Goal: Book appointment/travel/reservation

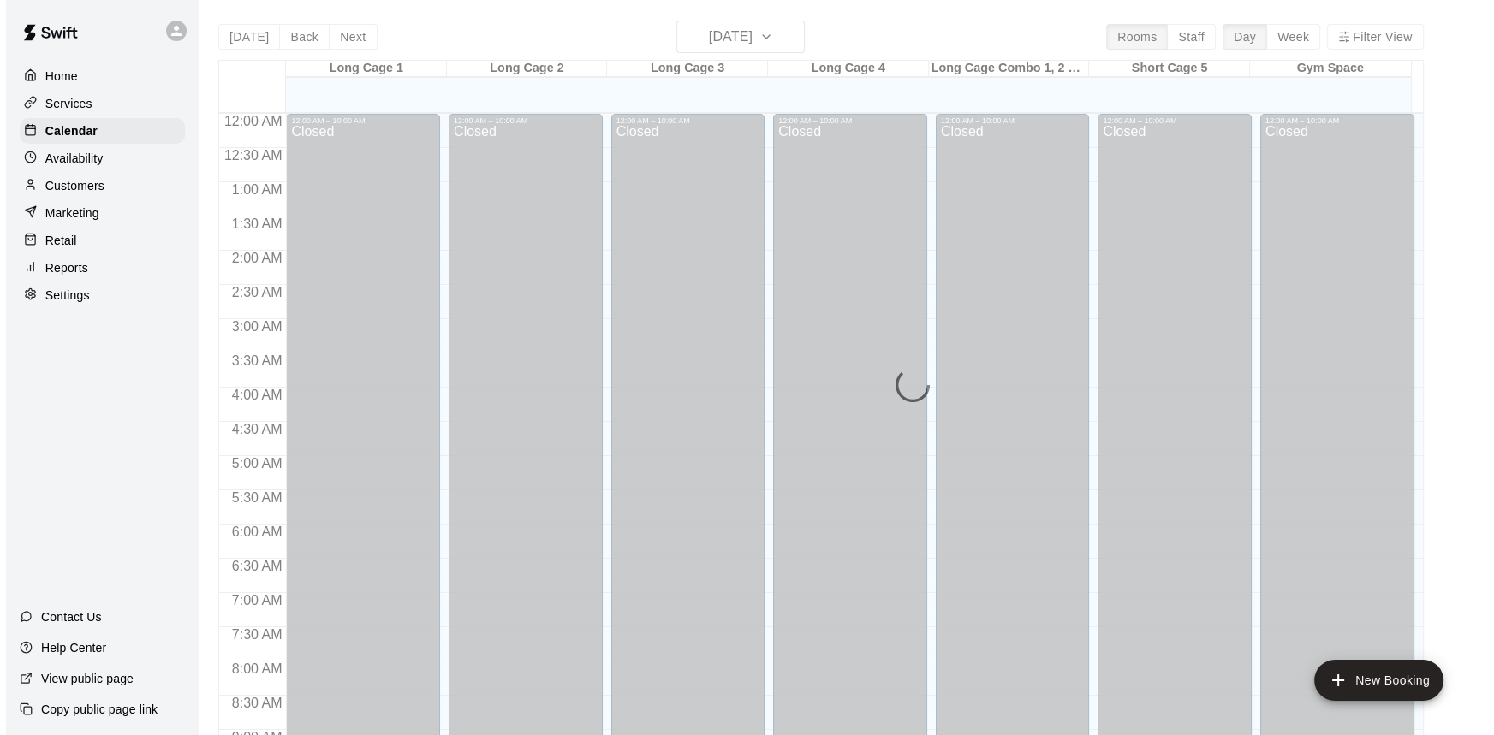
scroll to position [583, 0]
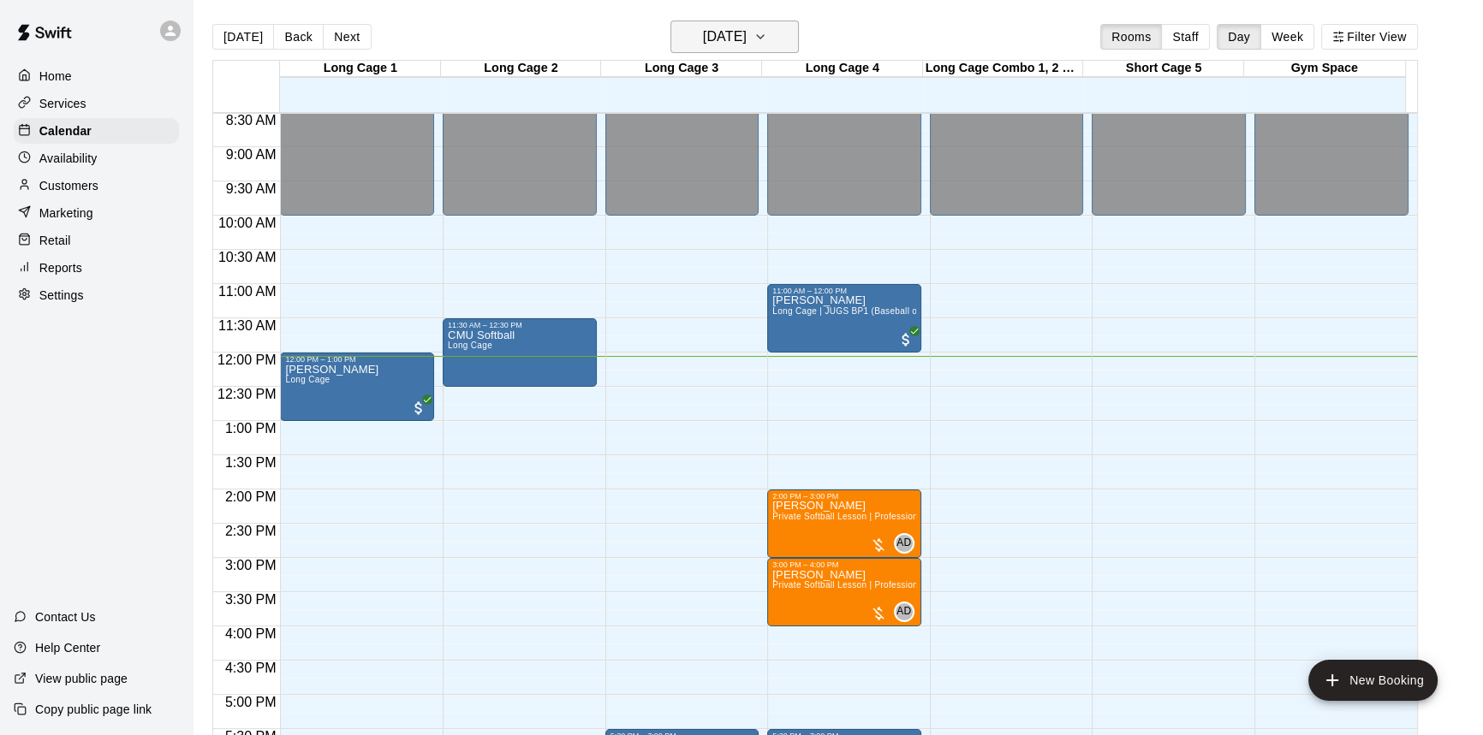
click at [791, 35] on button "[DATE]" at bounding box center [734, 37] width 128 height 33
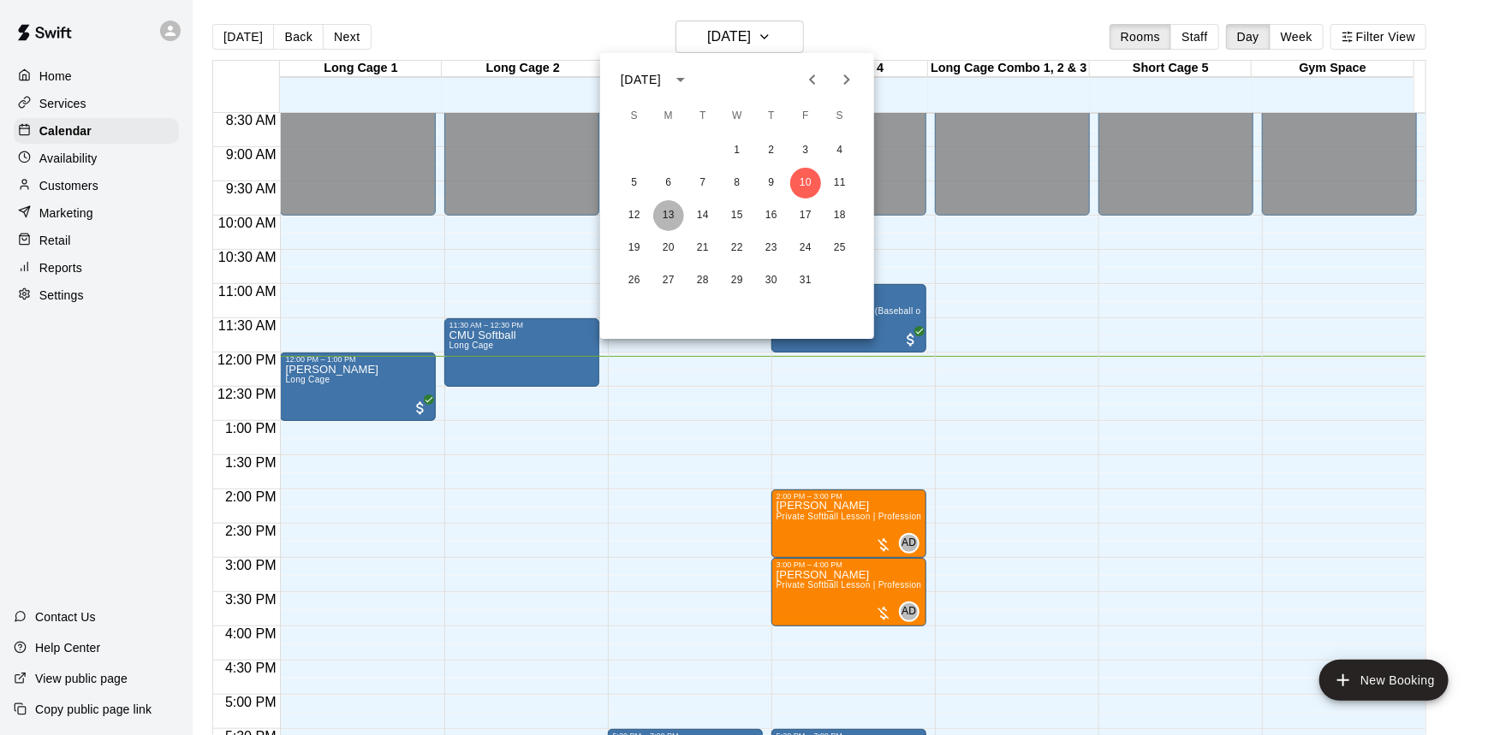
click at [669, 221] on button "13" at bounding box center [668, 215] width 31 height 31
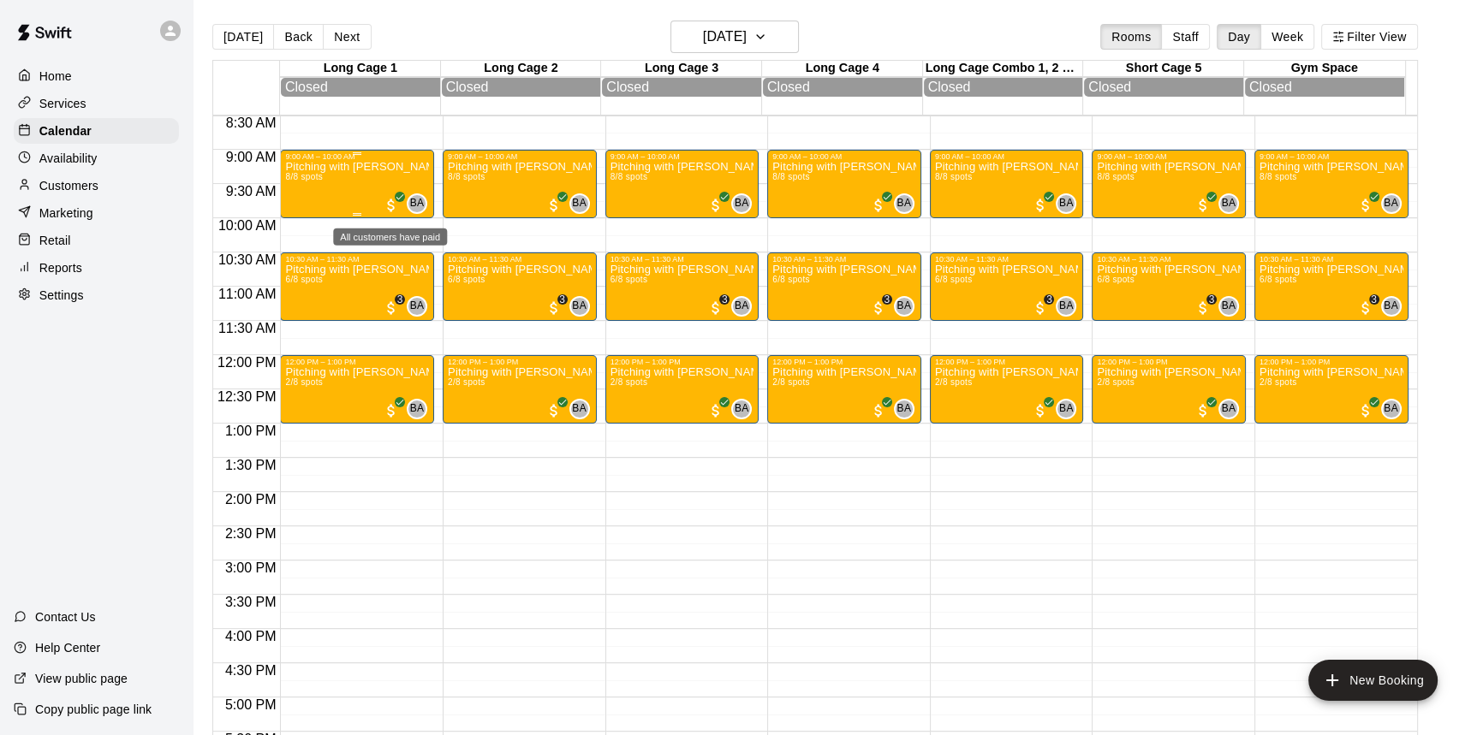
click at [391, 206] on span "All customers have paid" at bounding box center [391, 205] width 17 height 17
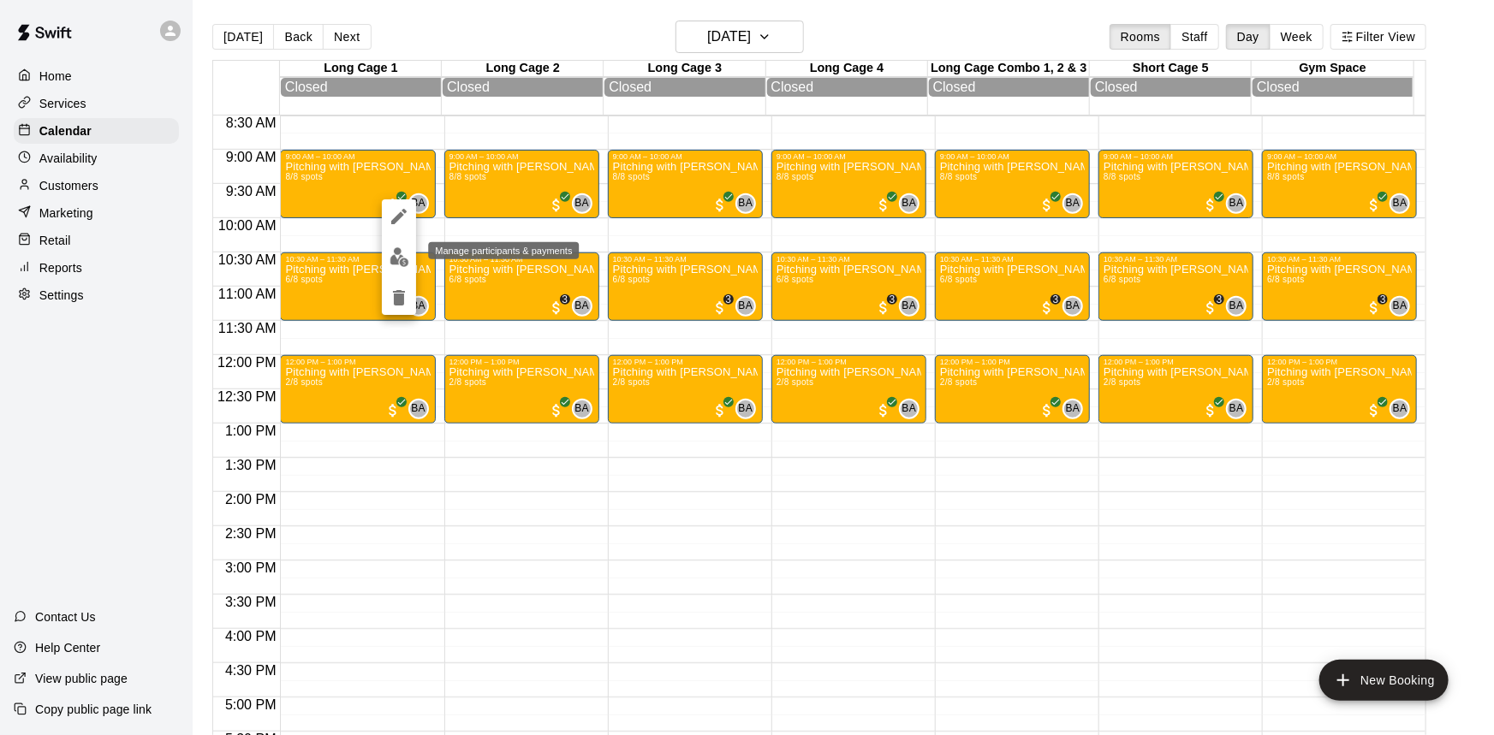
click at [399, 248] on img "edit" at bounding box center [400, 257] width 20 height 20
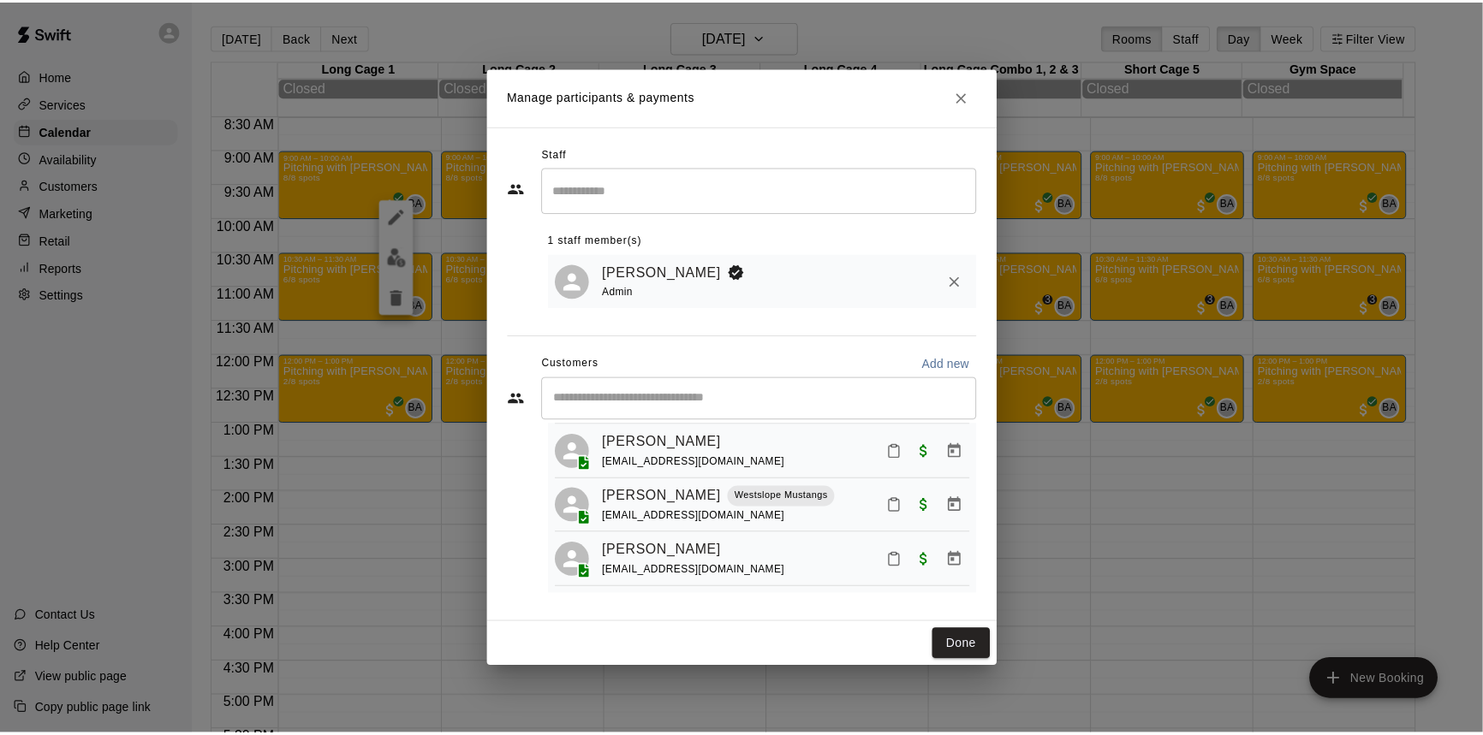
scroll to position [351, 0]
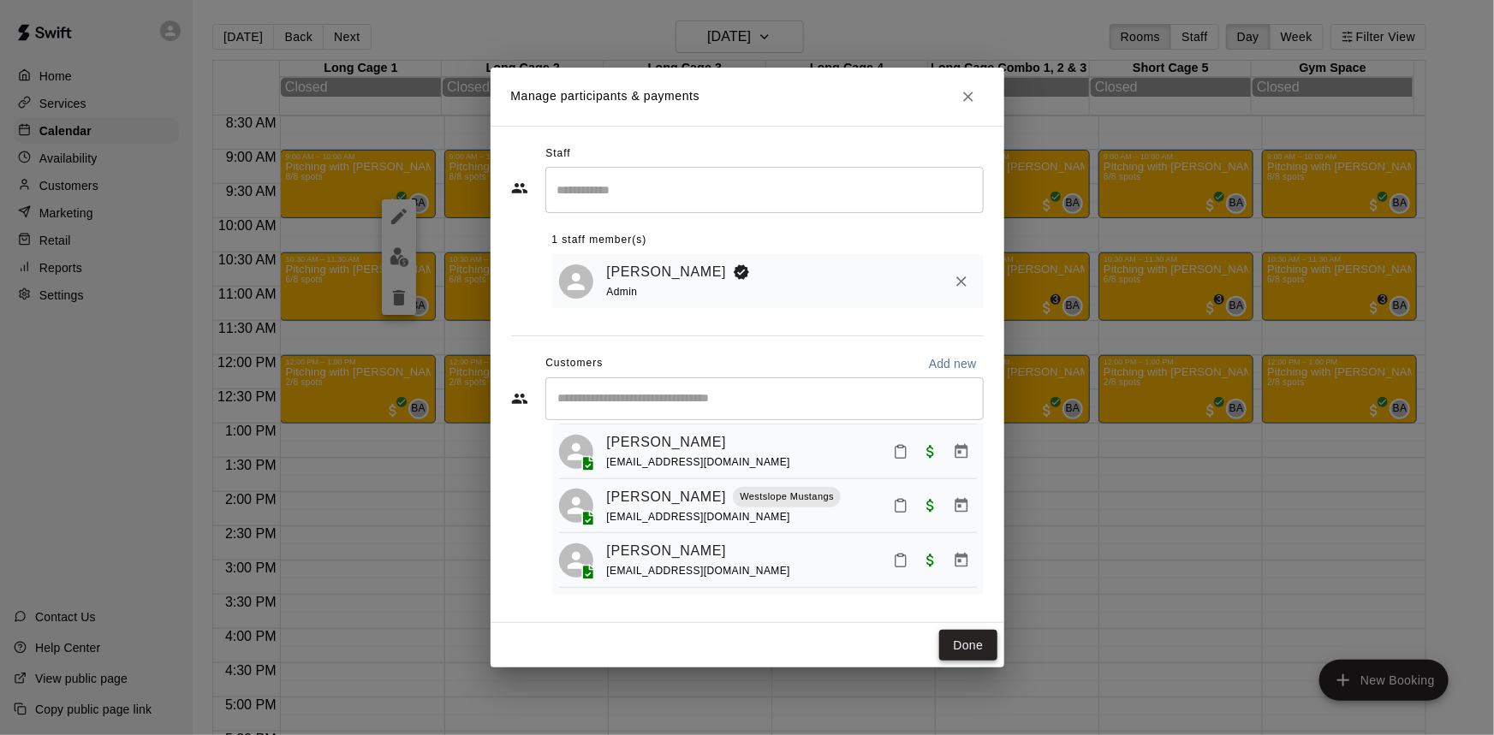
click at [983, 645] on button "Done" at bounding box center [967, 646] width 57 height 32
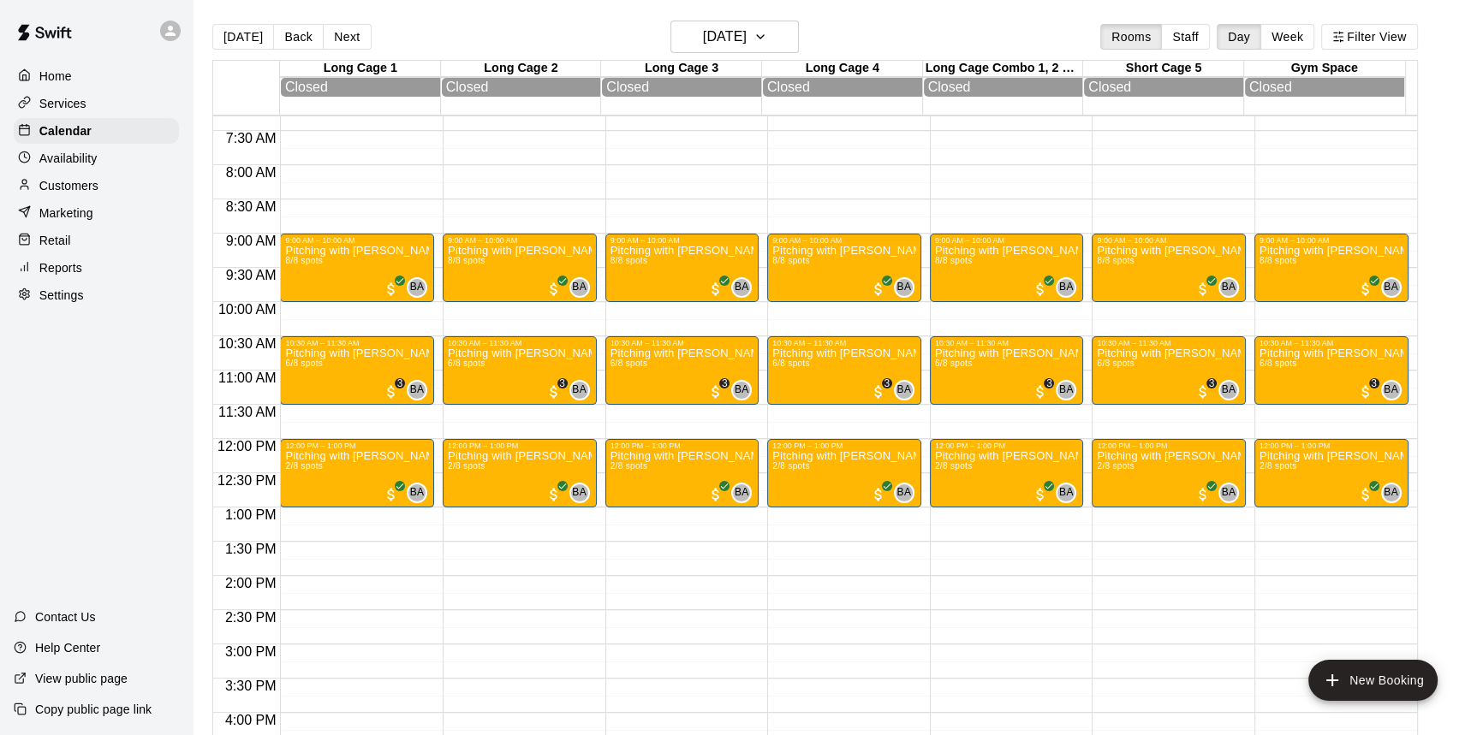
scroll to position [505, 0]
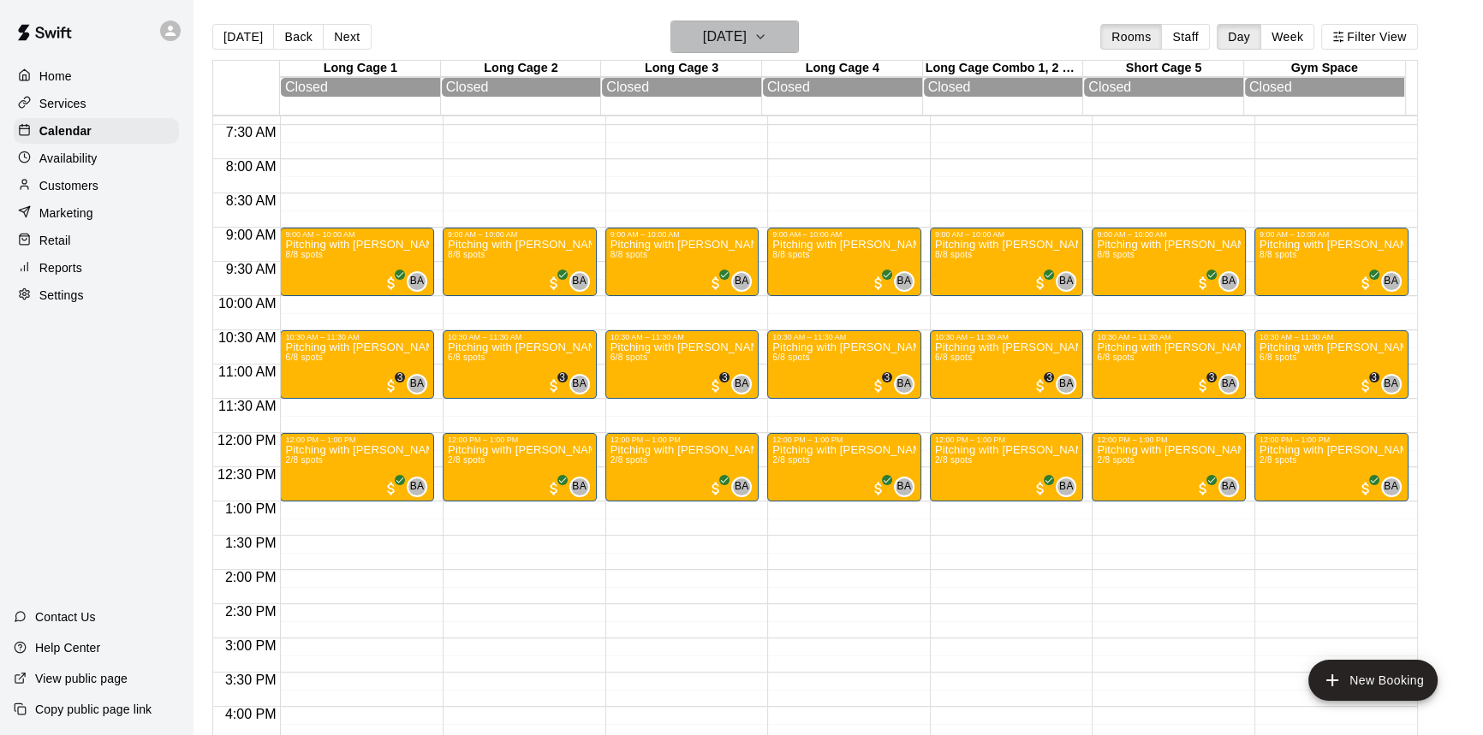
click at [767, 28] on icon "button" at bounding box center [760, 37] width 14 height 21
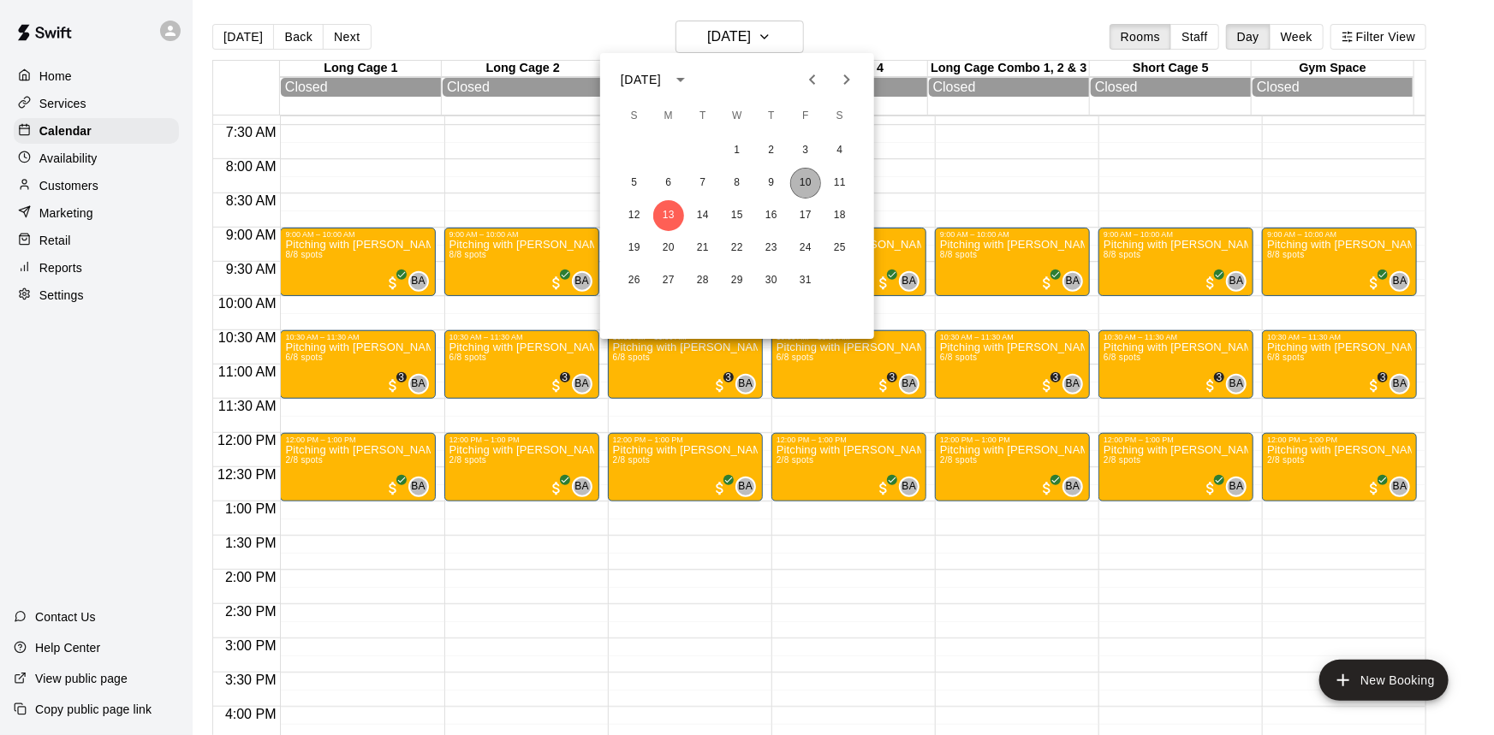
click at [806, 178] on button "10" at bounding box center [805, 183] width 31 height 31
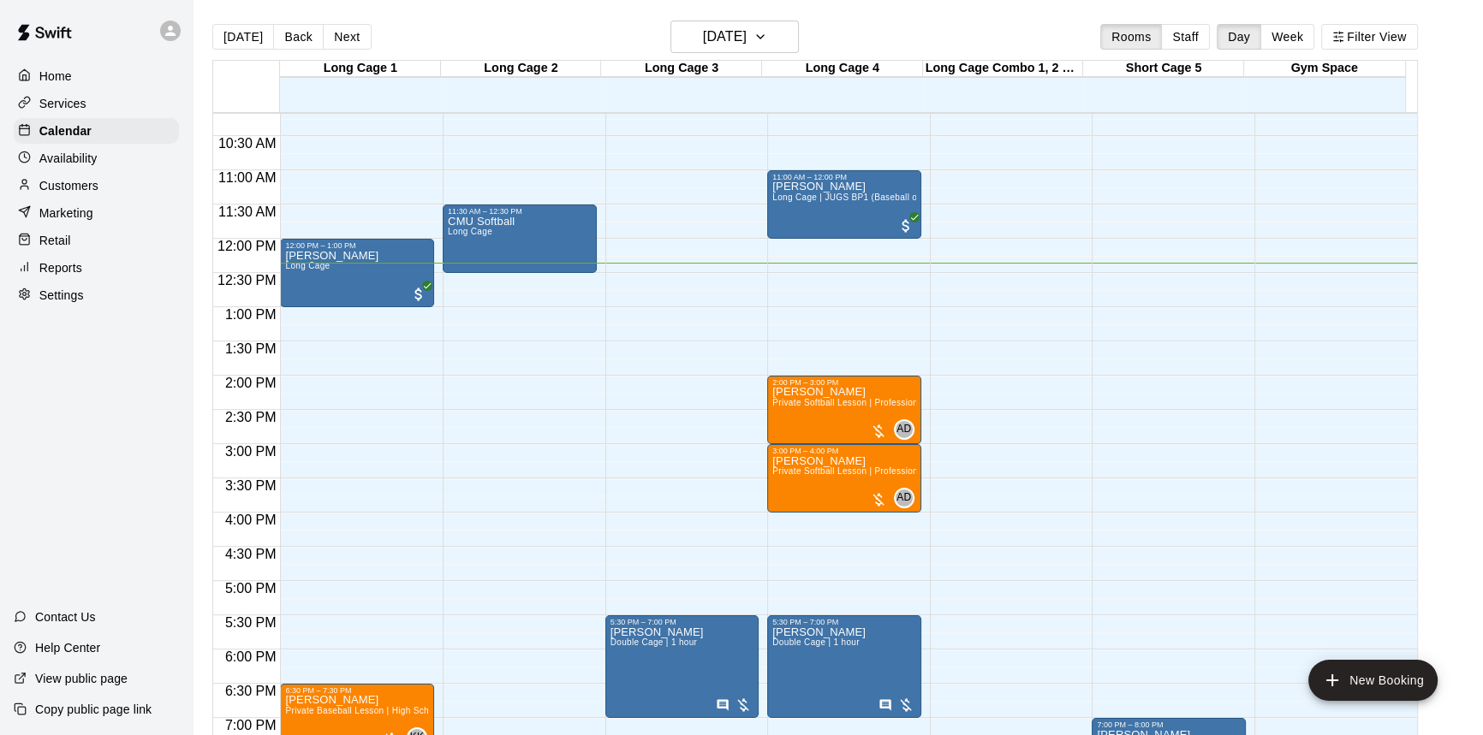
scroll to position [691, 0]
